Goal: Complete application form

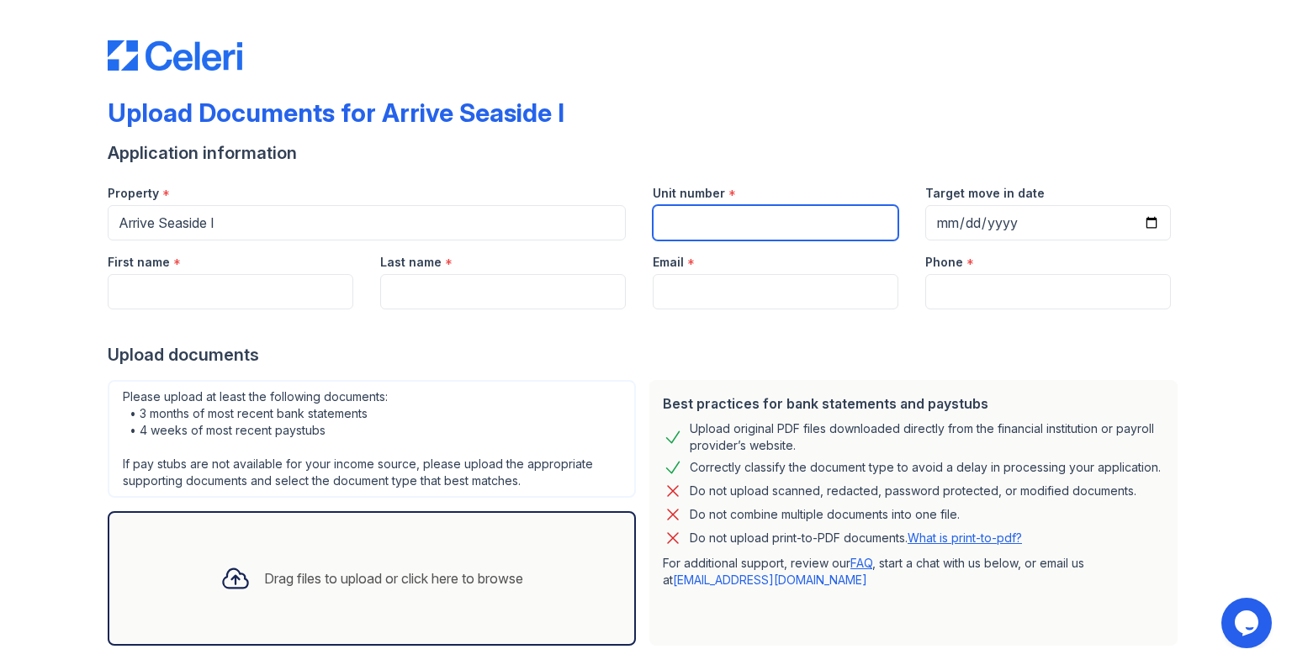
click at [814, 228] on input "Unit number" at bounding box center [776, 222] width 246 height 35
type input "401"
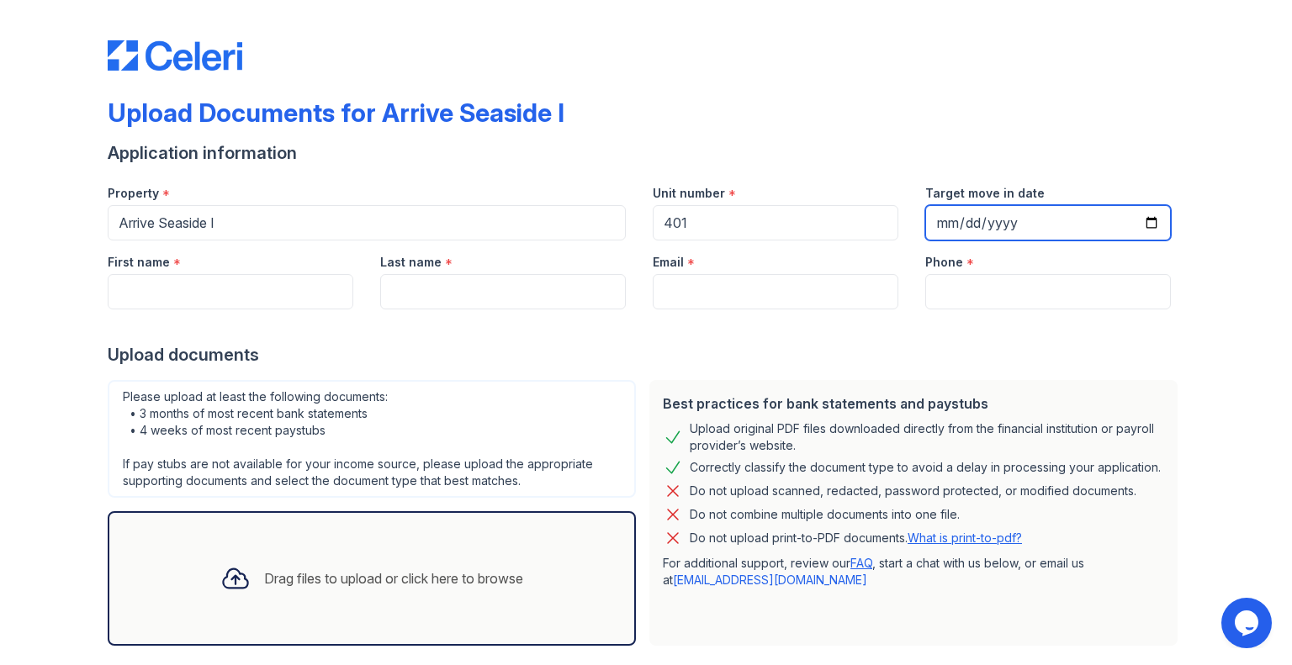
click at [1107, 225] on input "Target move in date" at bounding box center [1048, 222] width 246 height 35
click at [934, 221] on input "Target move in date" at bounding box center [1048, 222] width 246 height 35
type input "199520-09-26"
click at [1150, 220] on input "202520-09-26" at bounding box center [1048, 222] width 246 height 35
click at [1029, 217] on input "202520-09-26" at bounding box center [1048, 222] width 246 height 35
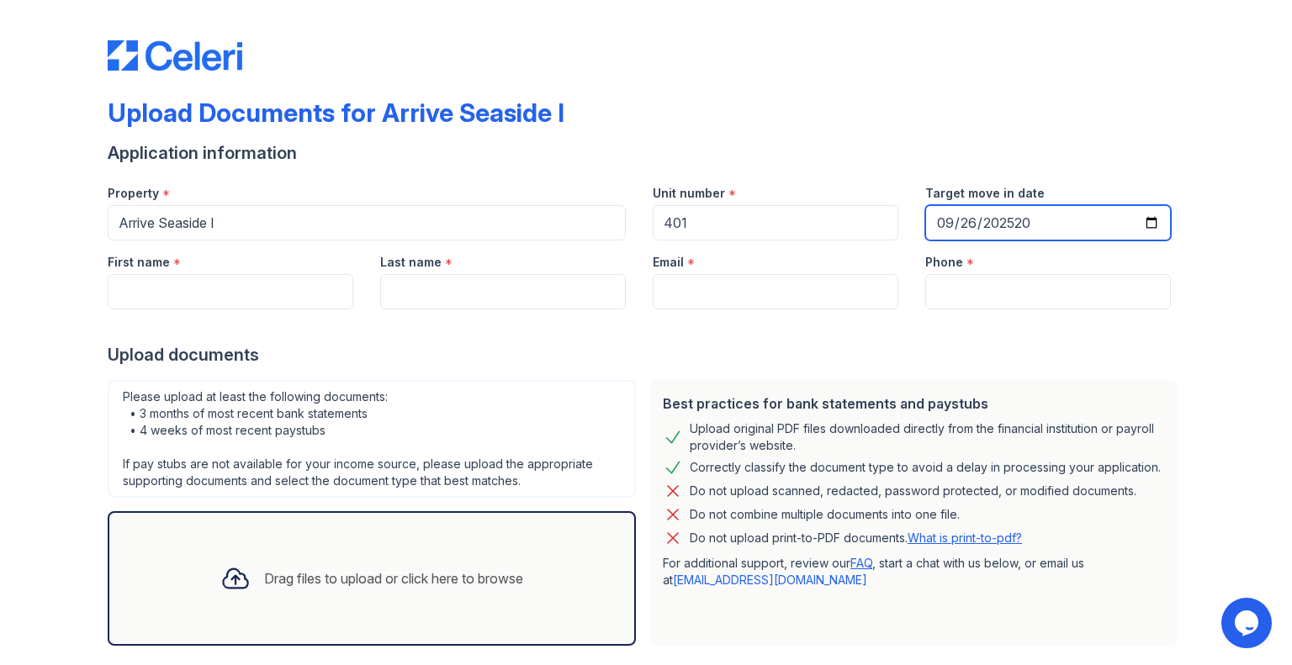
click at [1045, 220] on input "202520-09-26" at bounding box center [1048, 222] width 246 height 35
click at [1009, 224] on input "202520-09-26" at bounding box center [1048, 222] width 246 height 35
type input "[DATE]"
click at [997, 154] on div "Application information" at bounding box center [646, 153] width 1077 height 24
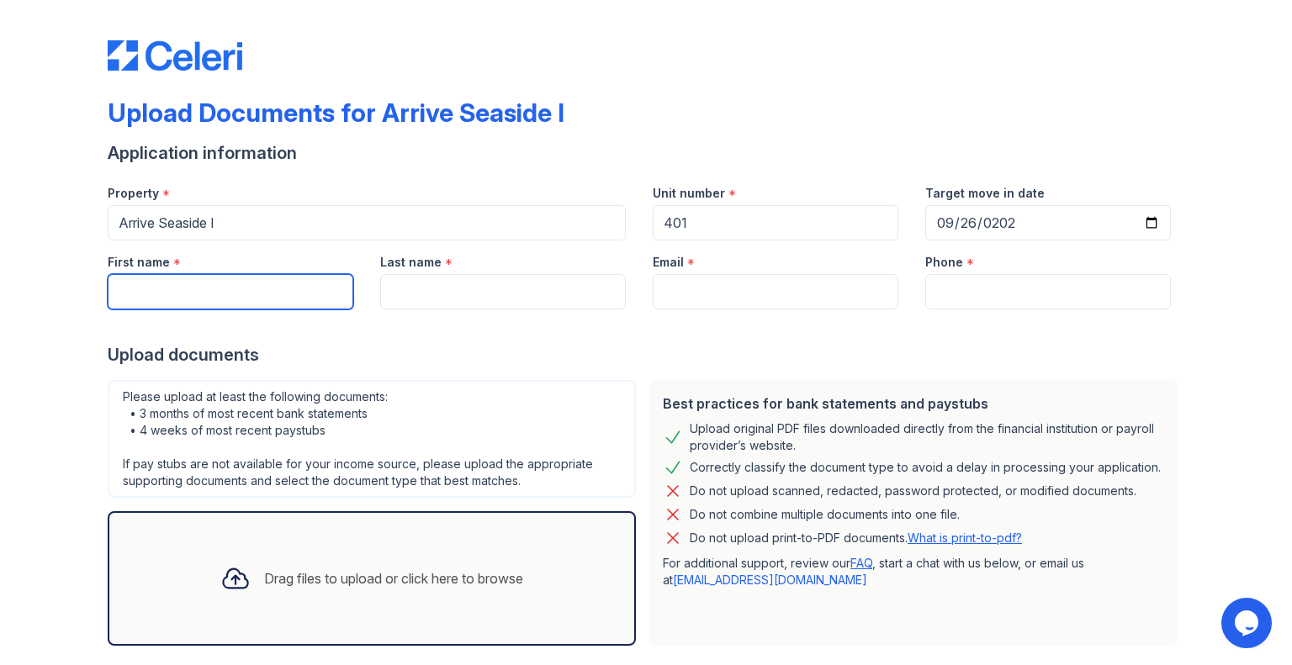
click at [242, 279] on input "First name" at bounding box center [231, 291] width 246 height 35
type input "Jannis"
type input "[PERSON_NAME]"
type input "[EMAIL_ADDRESS][PERSON_NAME][DOMAIN_NAME]"
type input "015234005785"
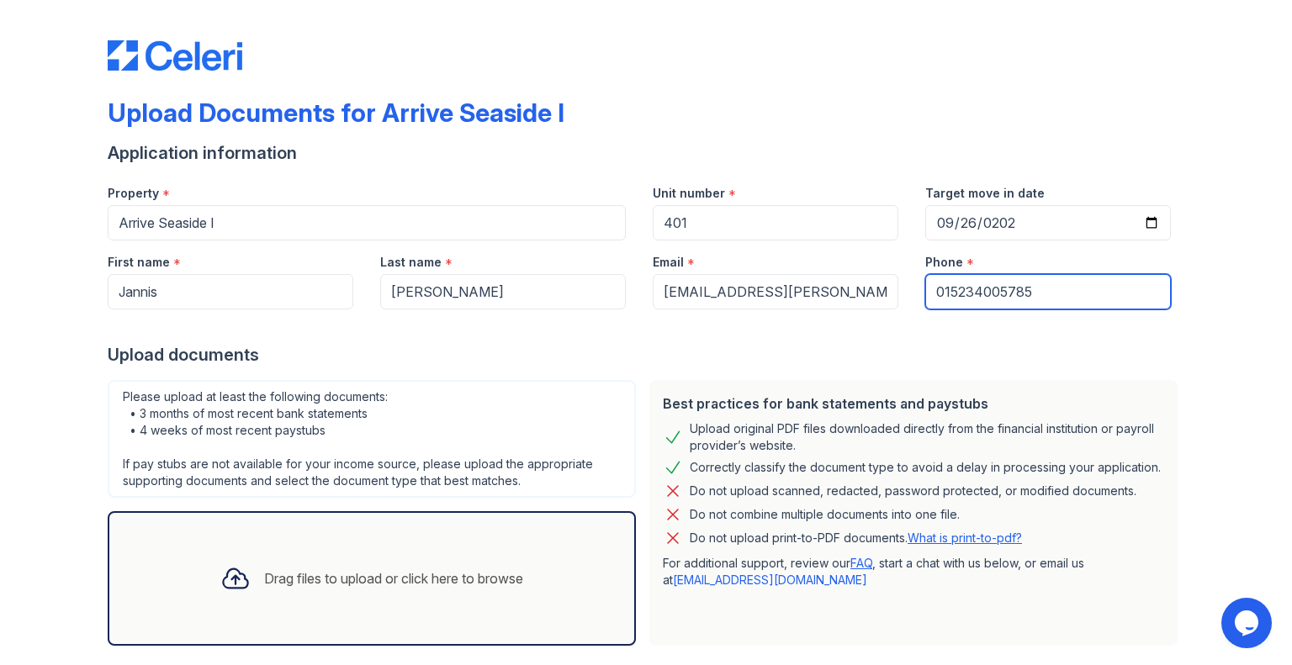
click at [1051, 293] on input "015234005785" at bounding box center [1048, 291] width 246 height 35
drag, startPoint x: 1064, startPoint y: 291, endPoint x: 643, endPoint y: 305, distance: 420.8
click at [643, 305] on div "First name * [PERSON_NAME] Last name * [PERSON_NAME] Email * [PERSON_NAME][EMAI…" at bounding box center [639, 275] width 1090 height 69
type input "3234779505"
click at [86, 347] on div "Upload Documents for Arrive Seaside I Application information Property * Arrive…" at bounding box center [646, 375] width 1238 height 750
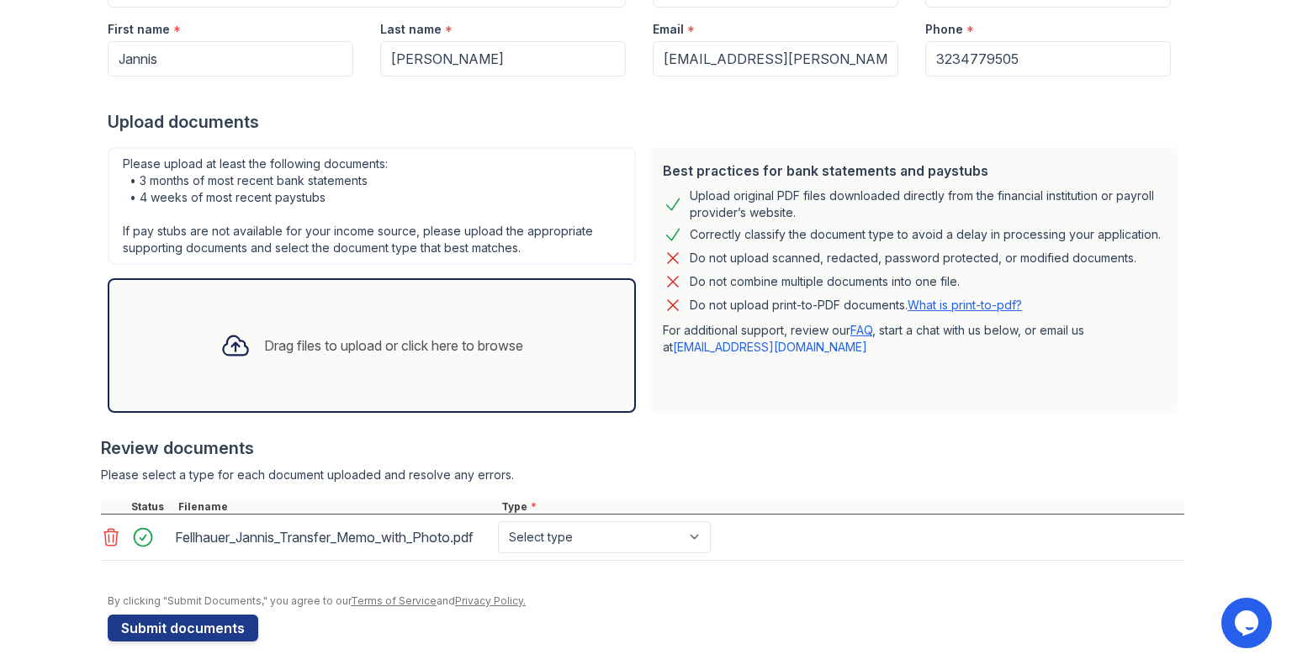
scroll to position [241, 0]
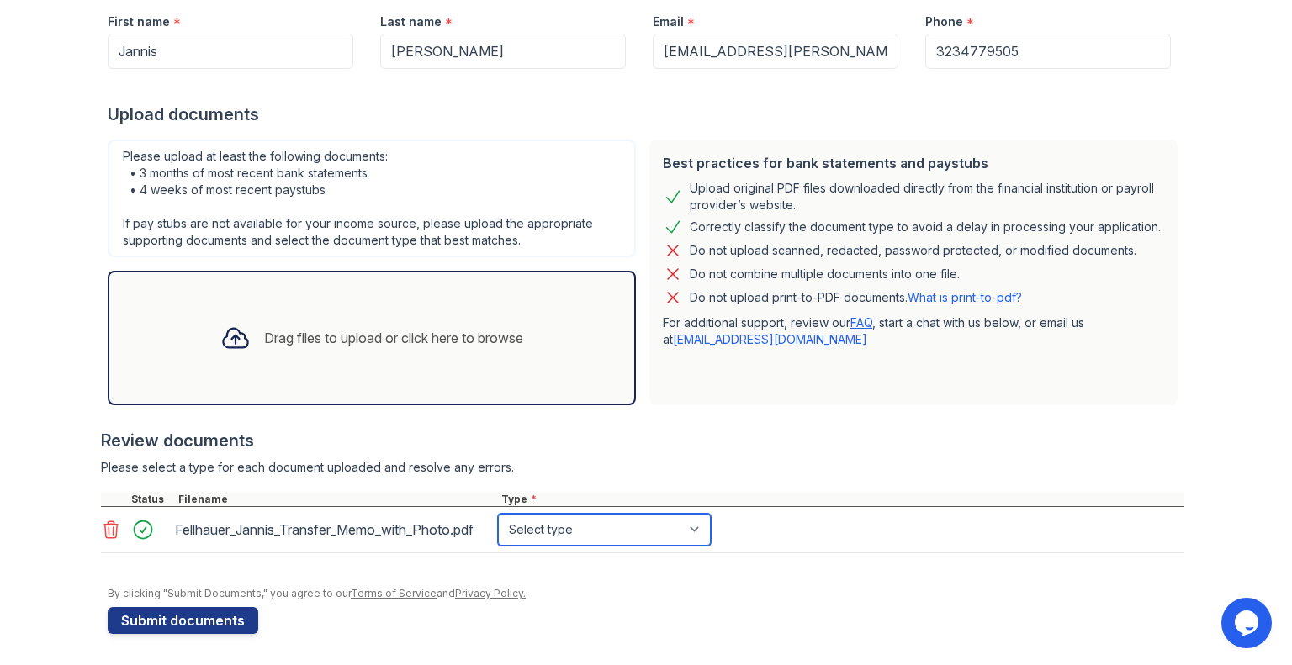
click at [619, 527] on select "Select type Paystub Bank Statement Offer Letter Tax Documents Benefit Award Let…" at bounding box center [604, 530] width 213 height 32
select select "offer_letter"
click at [498, 514] on select "Select type Paystub Bank Statement Offer Letter Tax Documents Benefit Award Let…" at bounding box center [604, 530] width 213 height 32
click at [737, 423] on div at bounding box center [642, 420] width 1083 height 17
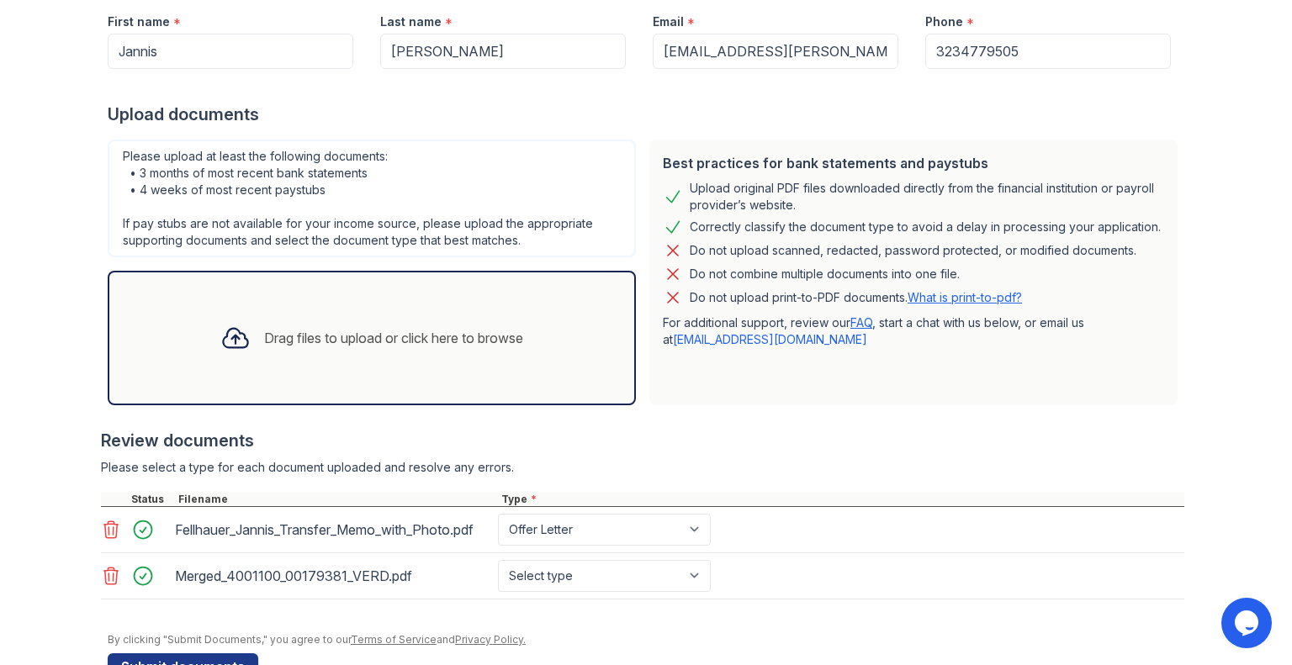
click at [739, 429] on div "Review documents" at bounding box center [642, 441] width 1083 height 24
click at [629, 566] on select "Select type Paystub Bank Statement Offer Letter Tax Documents Benefit Award Let…" at bounding box center [604, 576] width 213 height 32
select select "paystub"
click at [498, 560] on select "Select type Paystub Bank Statement Offer Letter Tax Documents Benefit Award Let…" at bounding box center [604, 576] width 213 height 32
click at [757, 406] on div "Best practices for bank statements and paystubs Upload original PDF files downl…" at bounding box center [914, 272] width 542 height 279
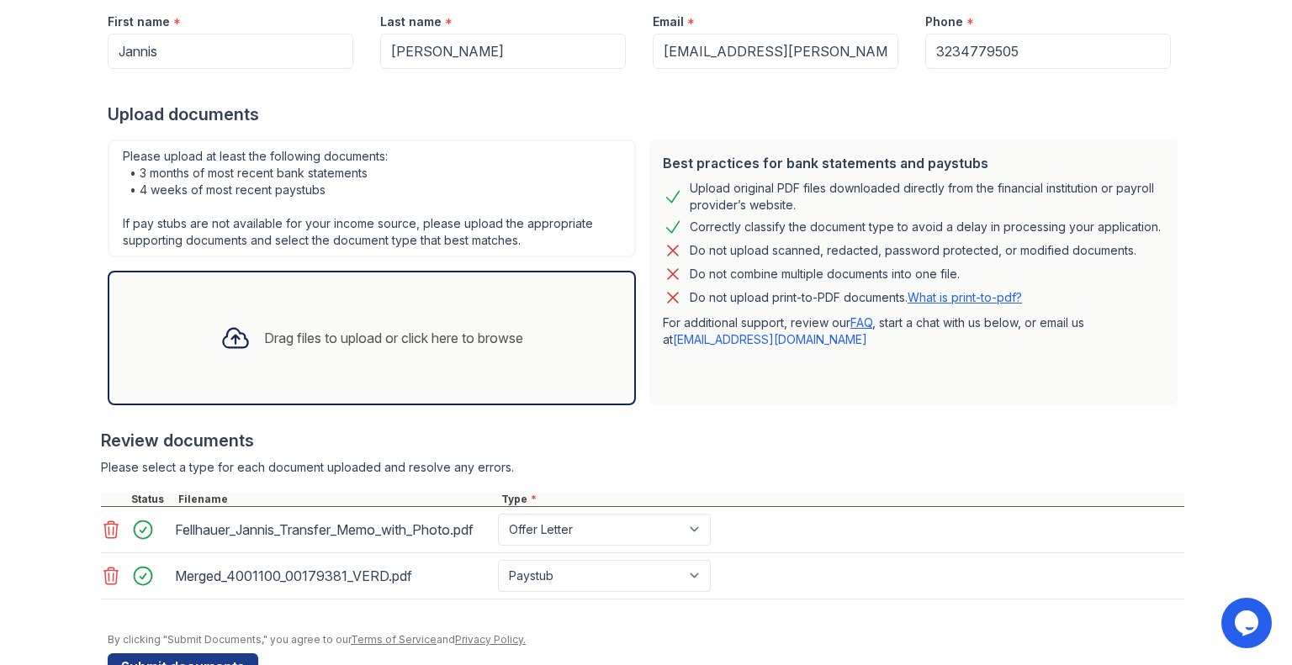
click at [44, 204] on div "Upload Documents for Arrive Seaside I Application information Property * Arrive…" at bounding box center [646, 236] width 1238 height 955
click at [707, 424] on div at bounding box center [642, 420] width 1083 height 17
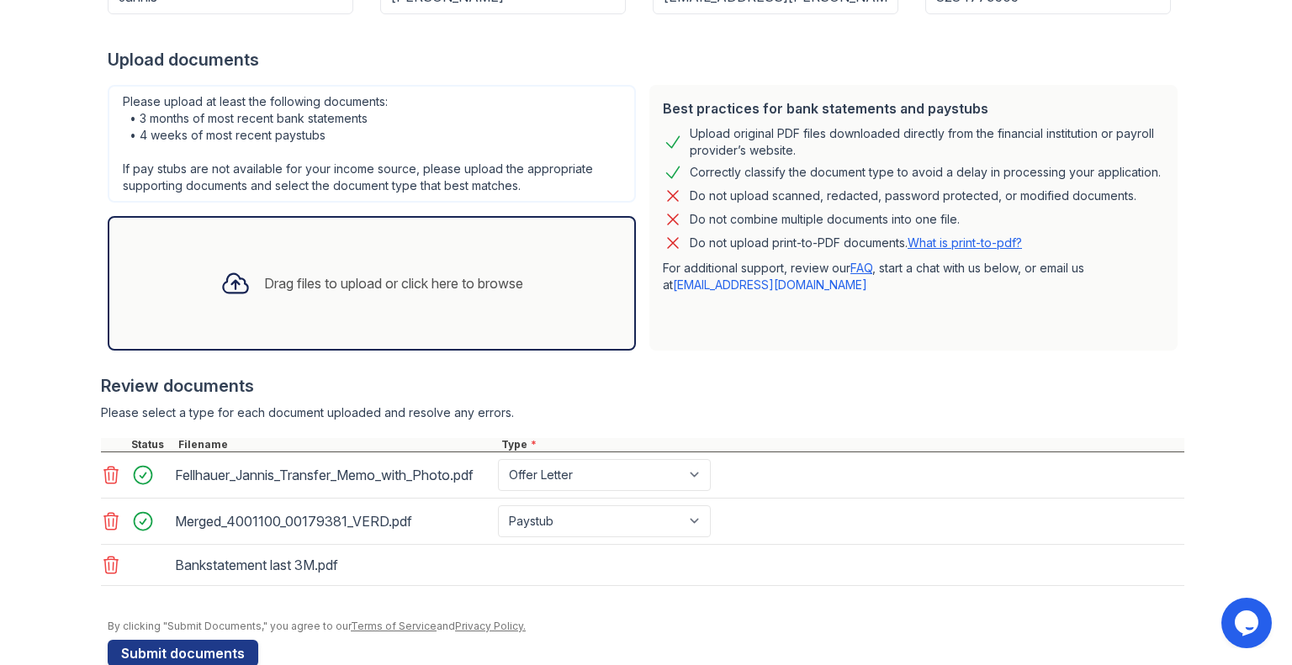
scroll to position [327, 0]
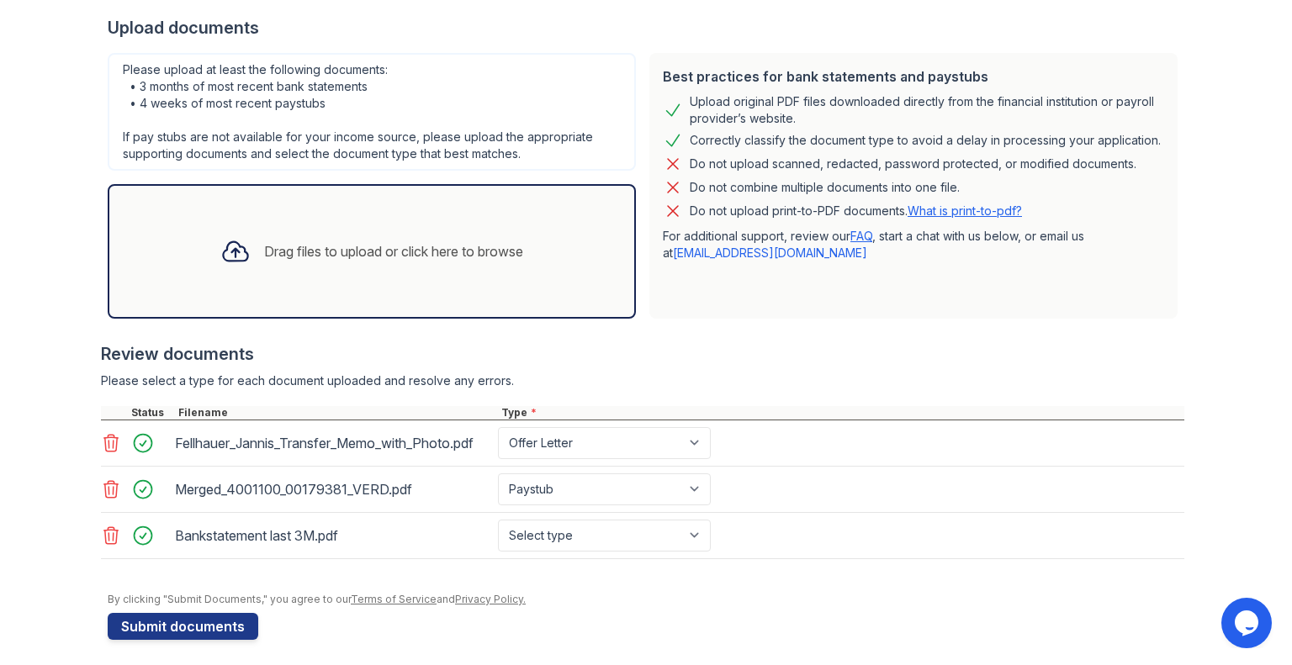
click at [553, 551] on div "Bankstatement last 3M.pdf Select type Paystub Bank Statement Offer Letter Tax D…" at bounding box center [642, 536] width 1083 height 46
click at [556, 539] on select "Select type Paystub Bank Statement Offer Letter Tax Documents Benefit Award Let…" at bounding box center [604, 536] width 213 height 32
select select "bank_statement"
click at [498, 520] on select "Select type Paystub Bank Statement Offer Letter Tax Documents Benefit Award Let…" at bounding box center [604, 536] width 213 height 32
click at [161, 618] on button "Submit documents" at bounding box center [183, 626] width 151 height 27
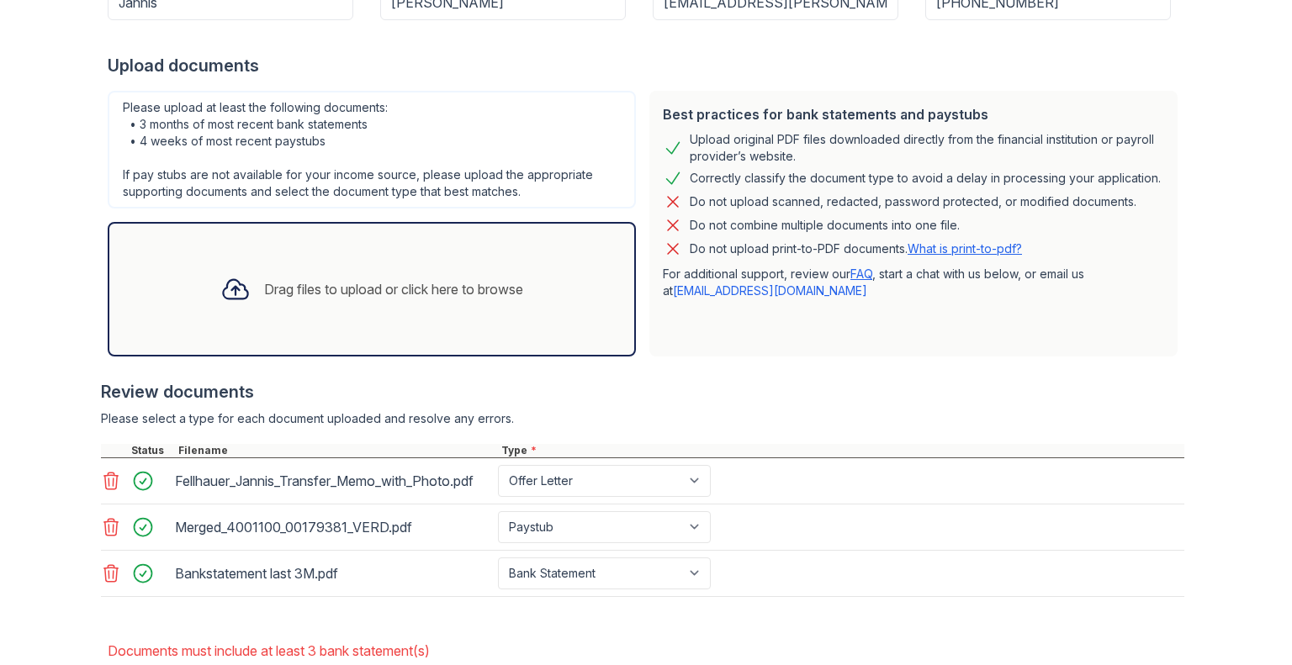
scroll to position [433, 0]
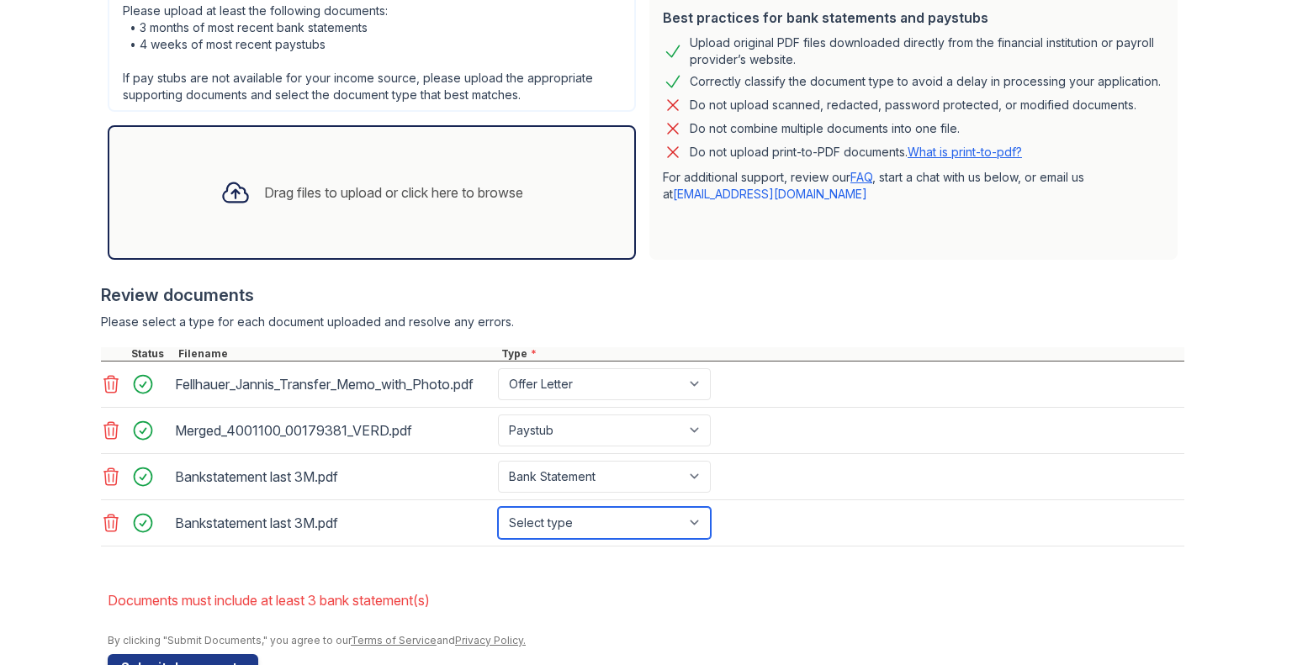
click at [570, 520] on select "Select type Paystub Bank Statement Offer Letter Tax Documents Benefit Award Let…" at bounding box center [604, 523] width 213 height 32
select select "bank_statement"
click at [498, 507] on select "Select type Paystub Bank Statement Offer Letter Tax Documents Benefit Award Let…" at bounding box center [604, 523] width 213 height 32
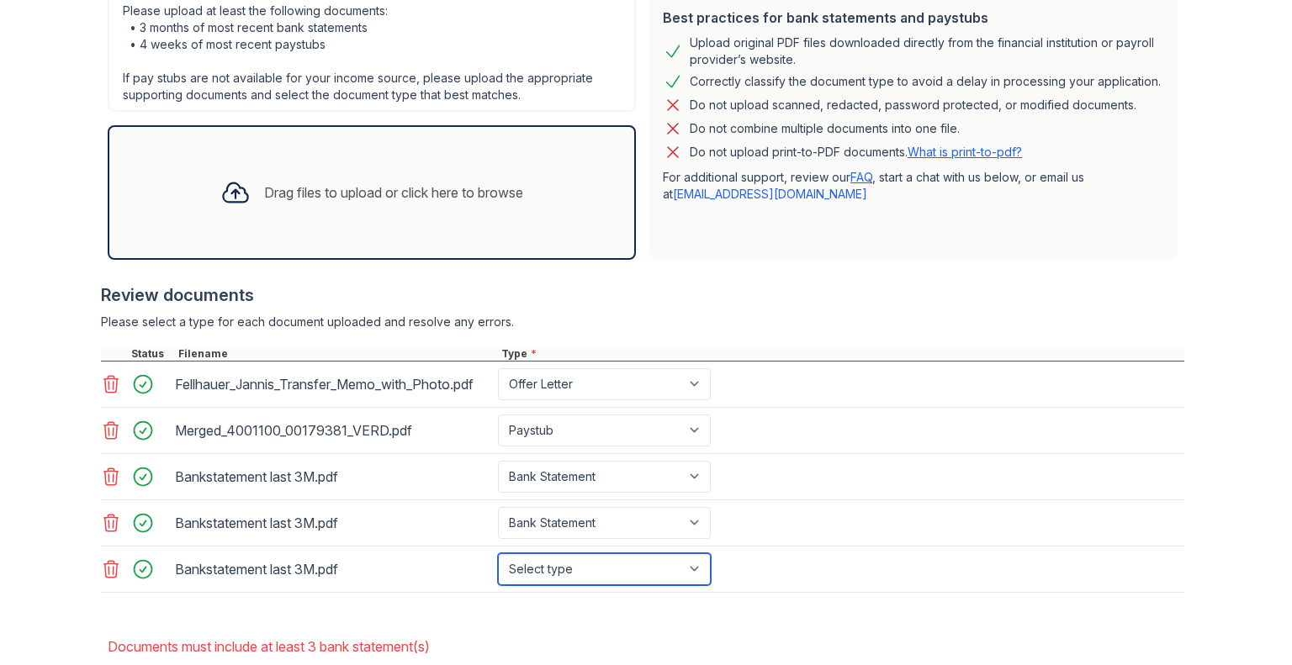
click at [553, 568] on select "Select type Paystub Bank Statement Offer Letter Tax Documents Benefit Award Let…" at bounding box center [604, 569] width 213 height 32
select select "bank_statement"
click at [498, 553] on select "Select type Paystub Bank Statement Offer Letter Tax Documents Benefit Award Let…" at bounding box center [604, 569] width 213 height 32
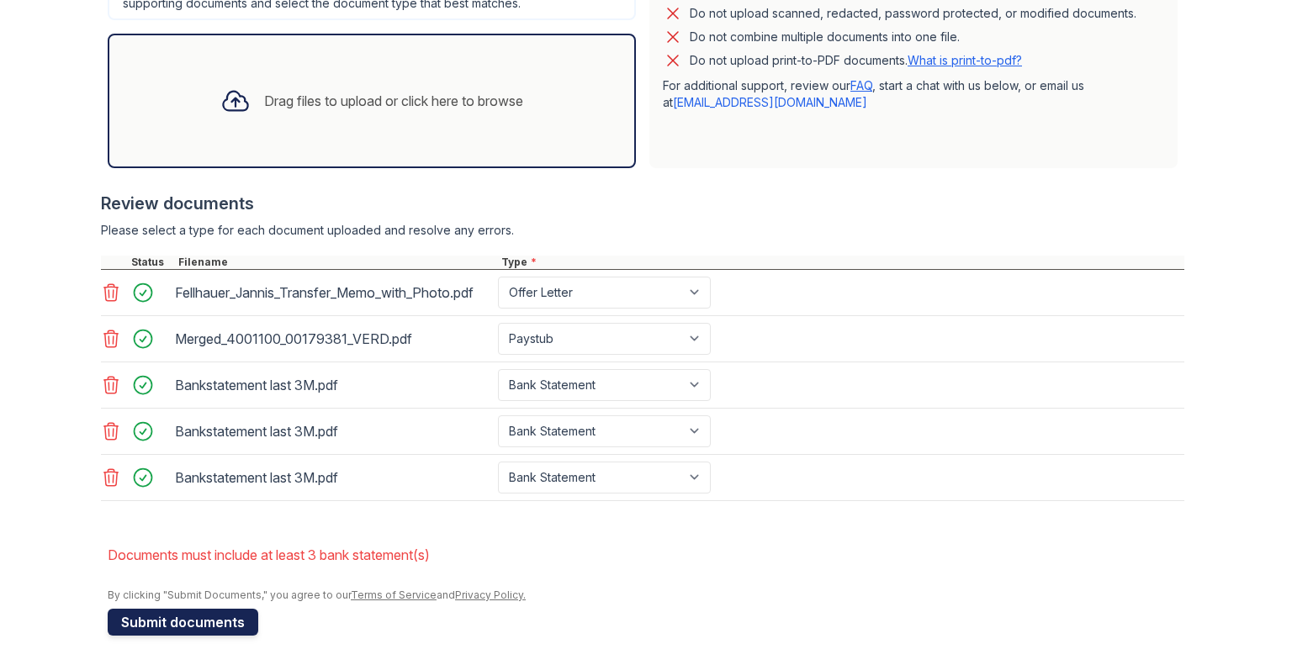
click at [209, 623] on button "Submit documents" at bounding box center [183, 622] width 151 height 27
